Goal: Find specific page/section: Find specific page/section

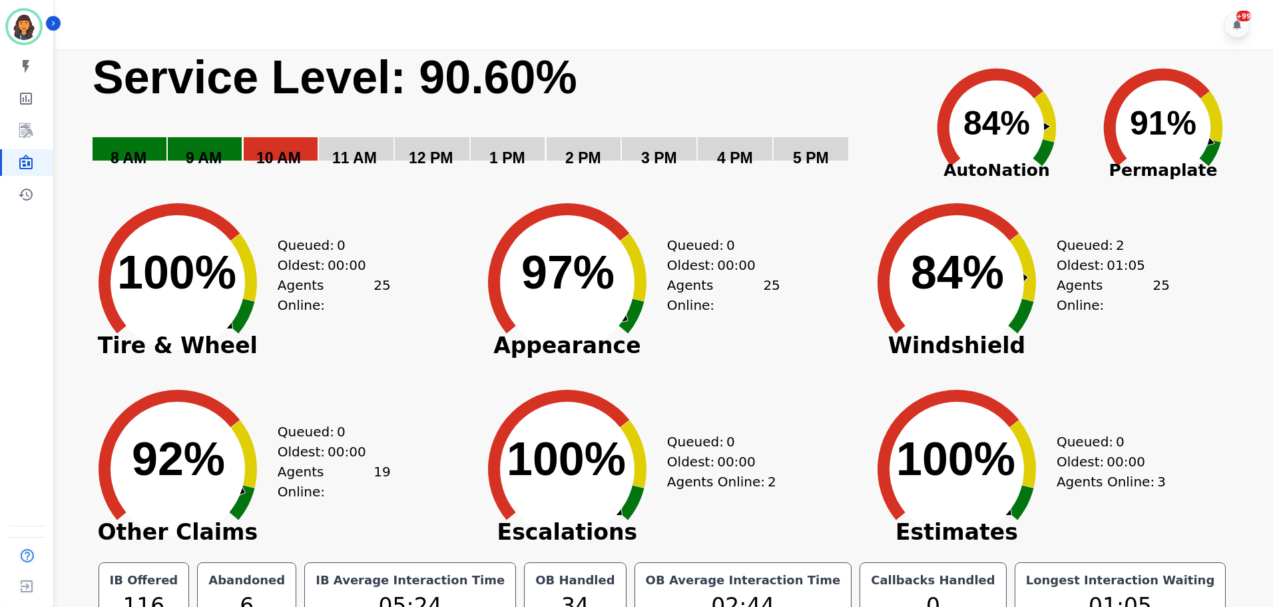
scroll to position [30, 0]
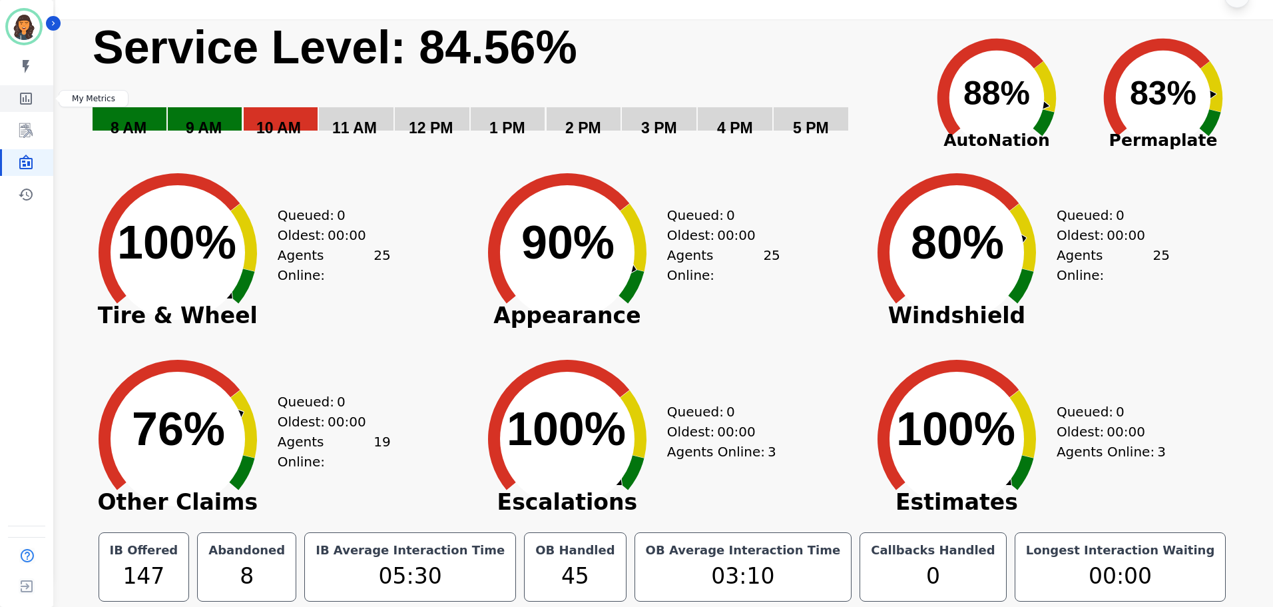
click at [27, 101] on icon "Sidebar" at bounding box center [26, 99] width 12 height 12
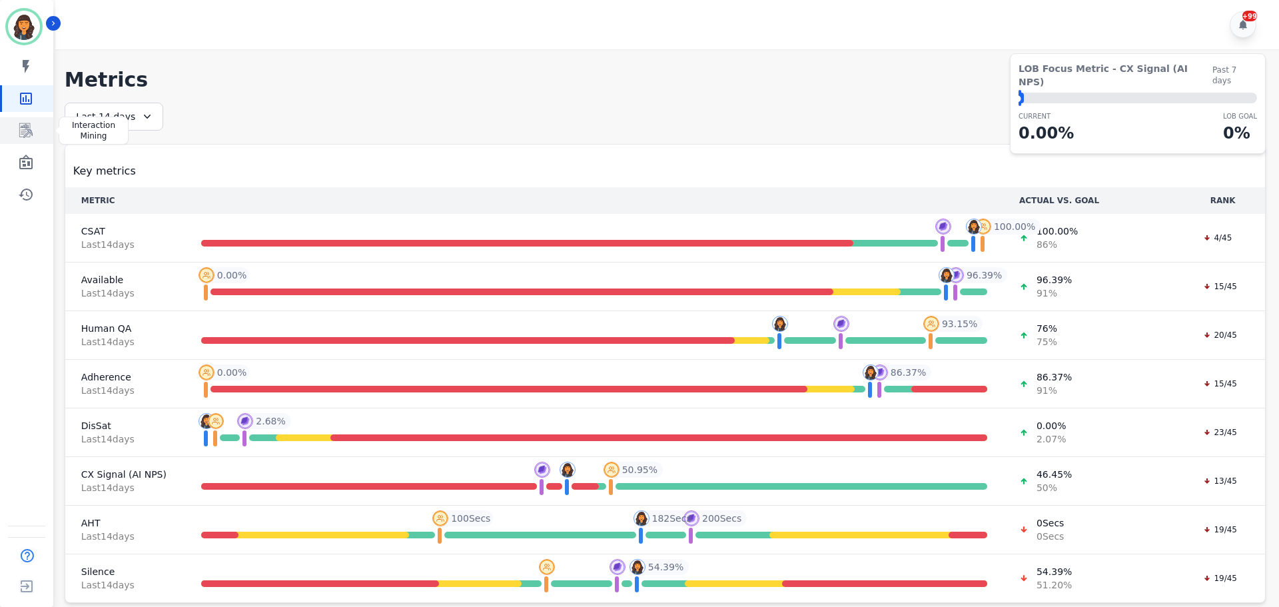
click at [29, 129] on icon "Sidebar" at bounding box center [26, 131] width 16 height 16
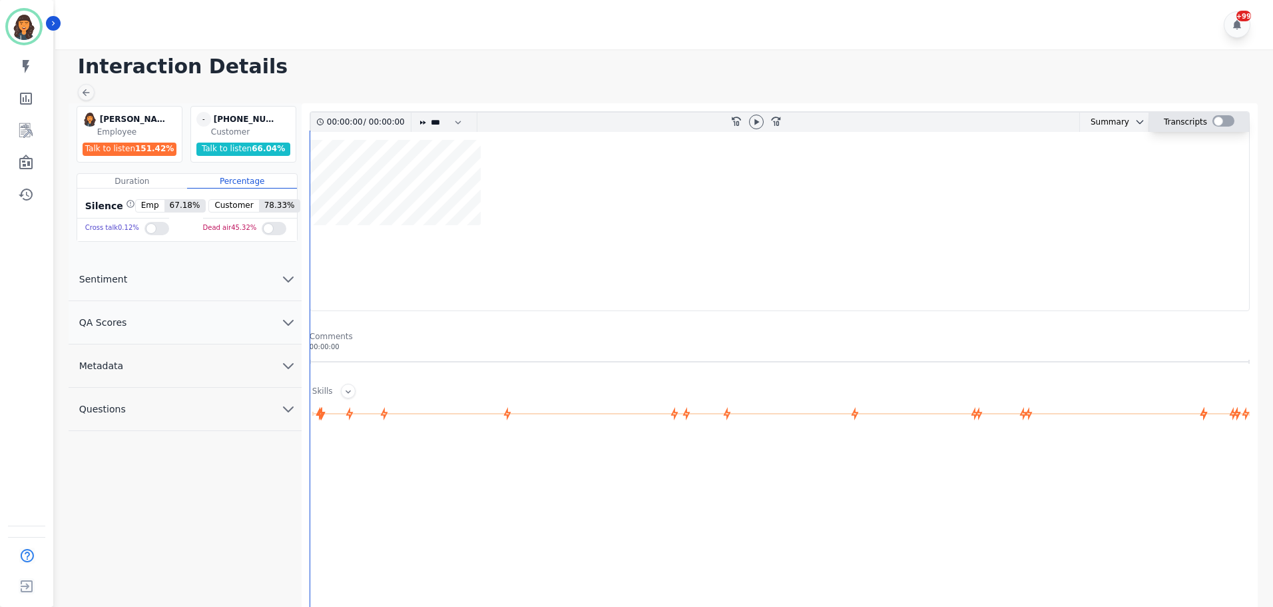
click at [1221, 119] on div at bounding box center [1224, 120] width 22 height 11
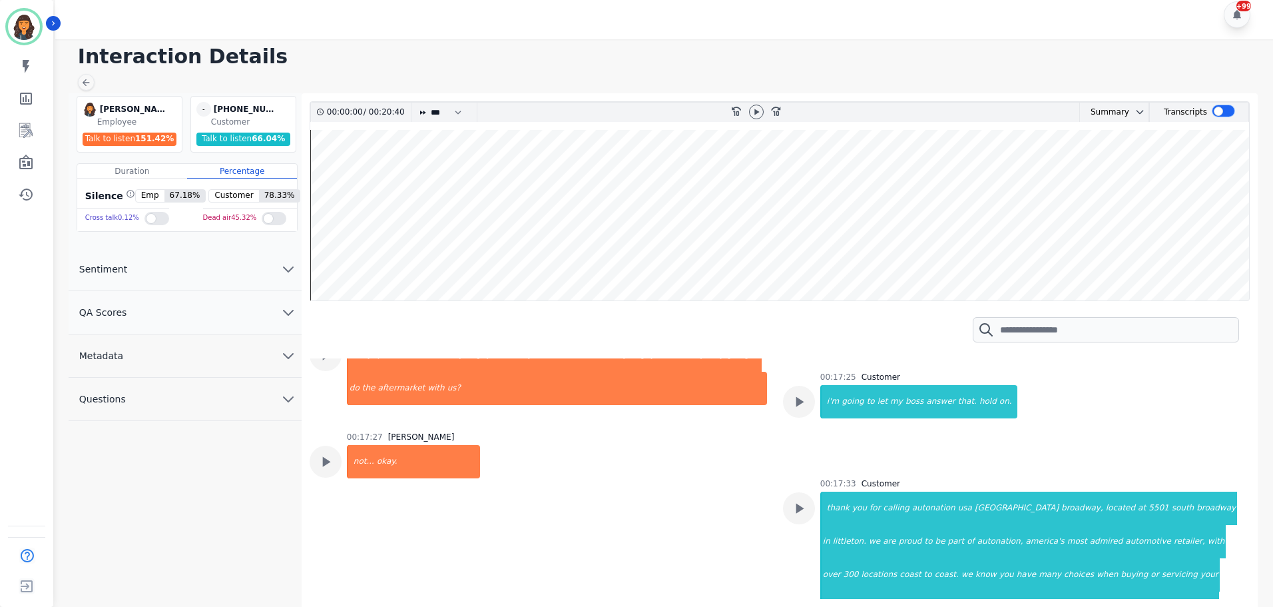
scroll to position [13254, 0]
